Goal: Information Seeking & Learning: Learn about a topic

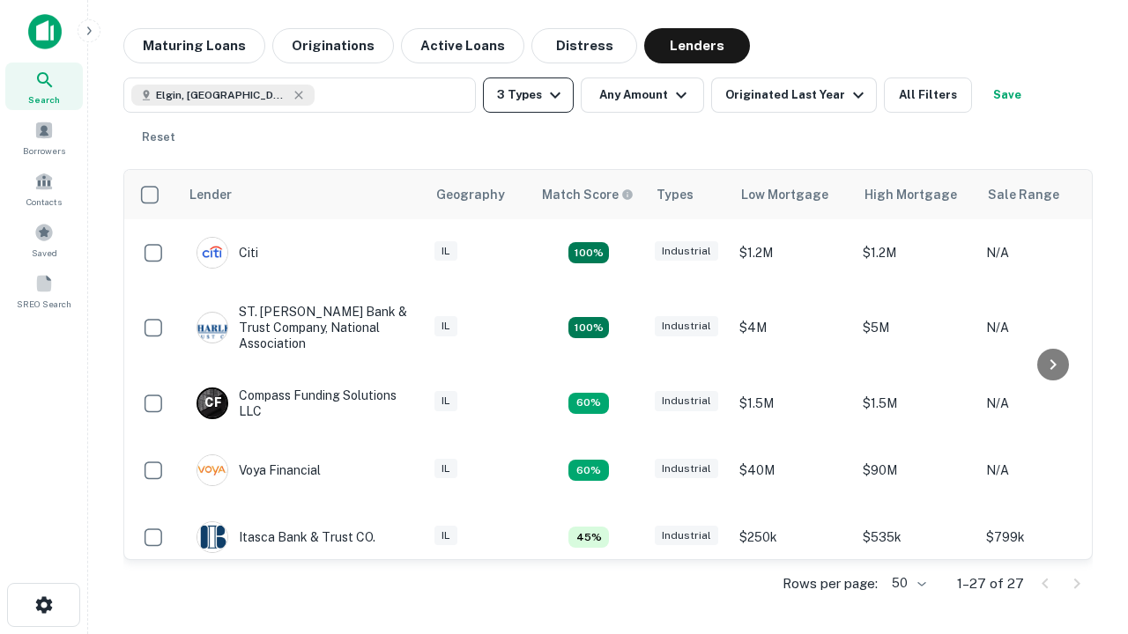
click at [528, 95] on button "3 Types" at bounding box center [528, 95] width 91 height 35
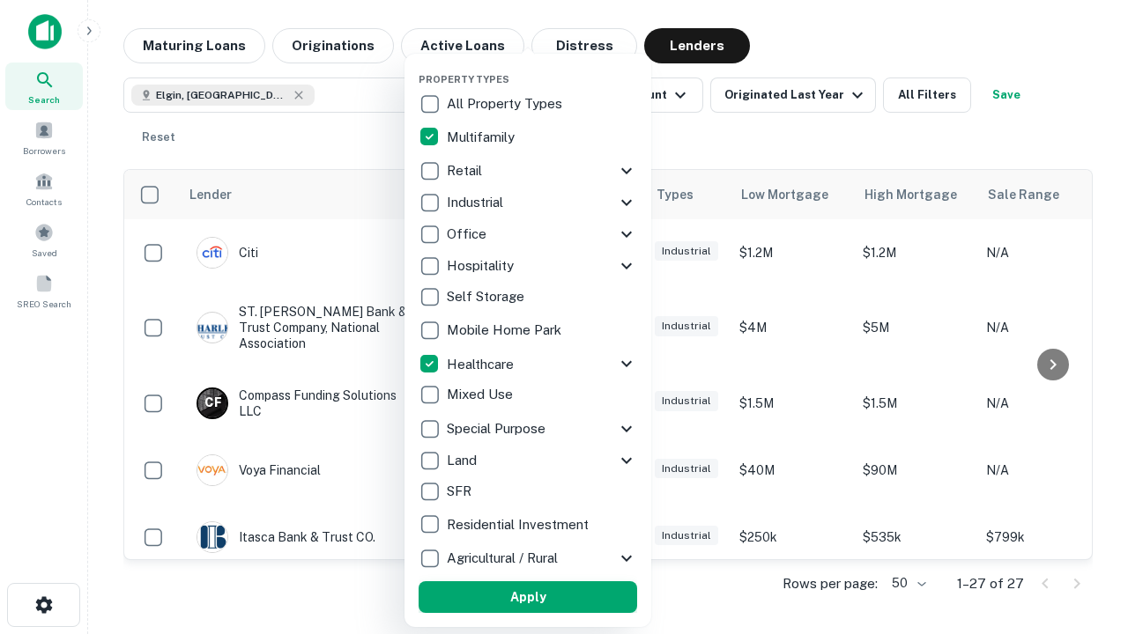
click at [528, 597] on button "Apply" at bounding box center [527, 597] width 218 height 32
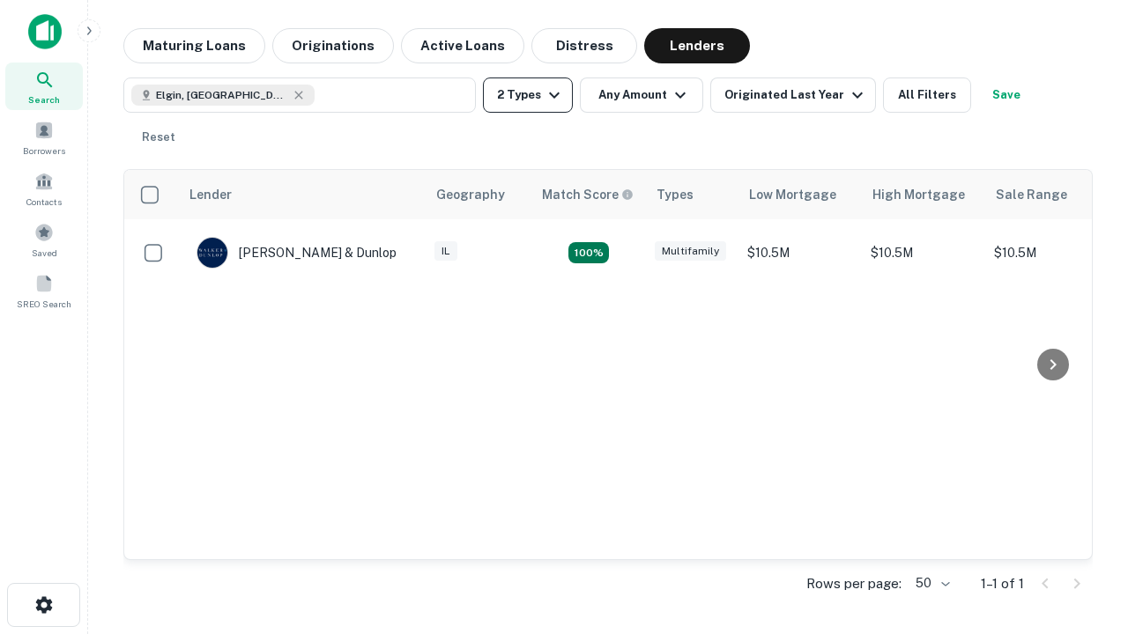
click at [528, 95] on button "2 Types" at bounding box center [528, 95] width 90 height 35
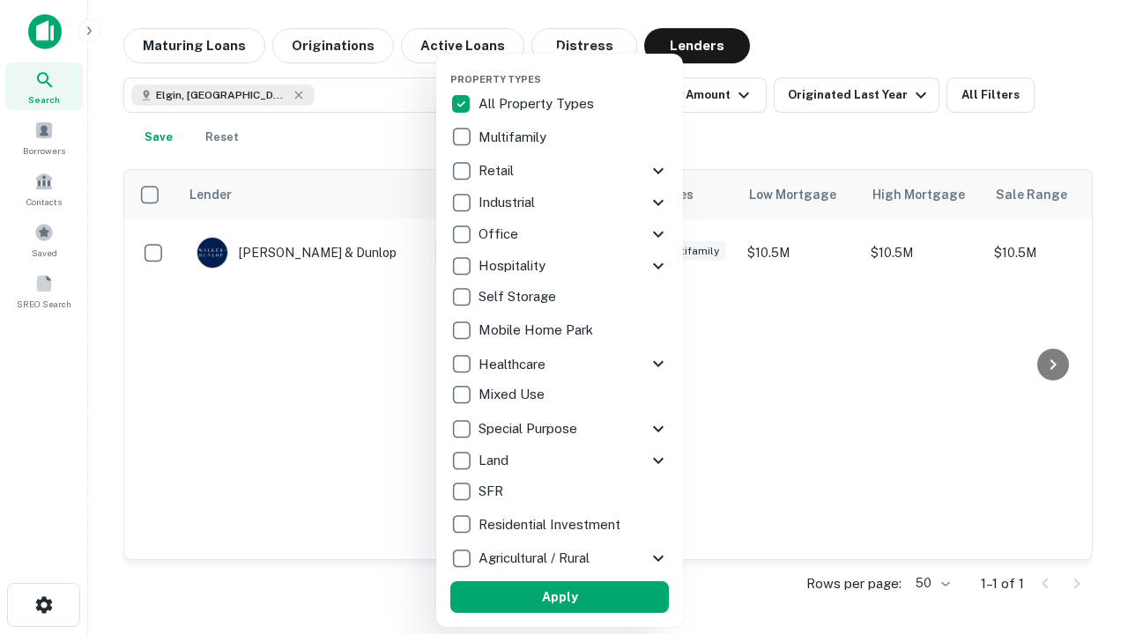
click at [559, 597] on button "Apply" at bounding box center [559, 597] width 218 height 32
